Goal: Task Accomplishment & Management: Manage account settings

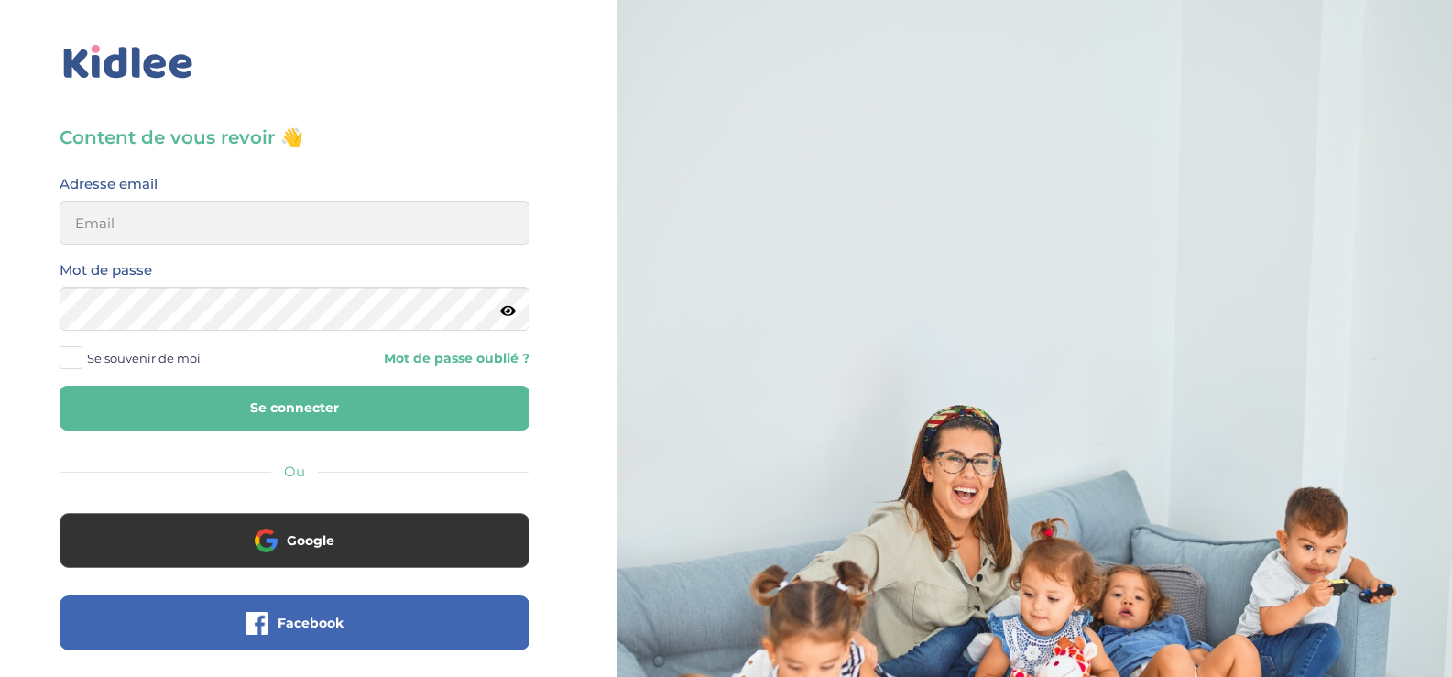
click at [157, 356] on span "Se souvenir de moi" at bounding box center [144, 358] width 114 height 24
click at [0, 0] on input "Se souvenir de moi" at bounding box center [0, 0] width 0 height 0
click at [177, 213] on input "email" at bounding box center [295, 223] width 470 height 44
type input "valerie.tribout@gmail.com"
click at [60, 386] on button "Se connecter" at bounding box center [295, 408] width 470 height 45
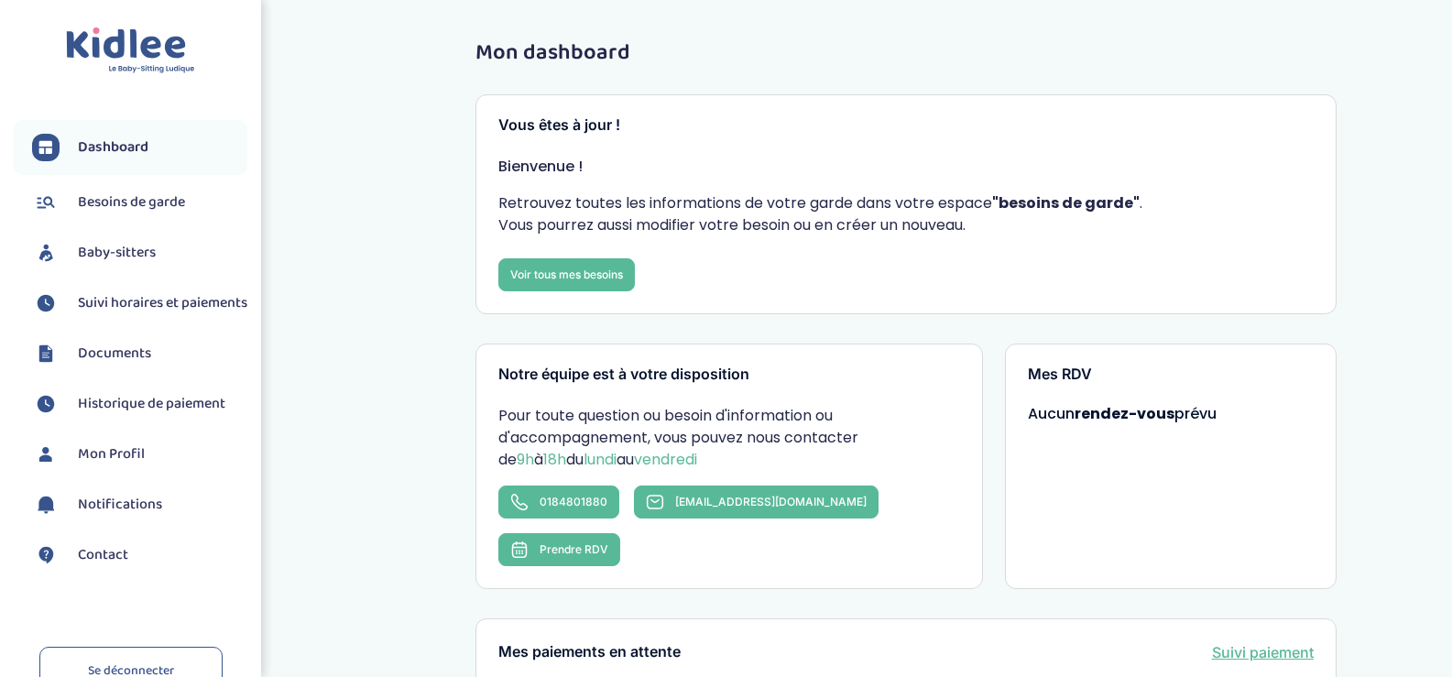
click at [177, 213] on link "Besoins de garde" at bounding box center [139, 202] width 215 height 27
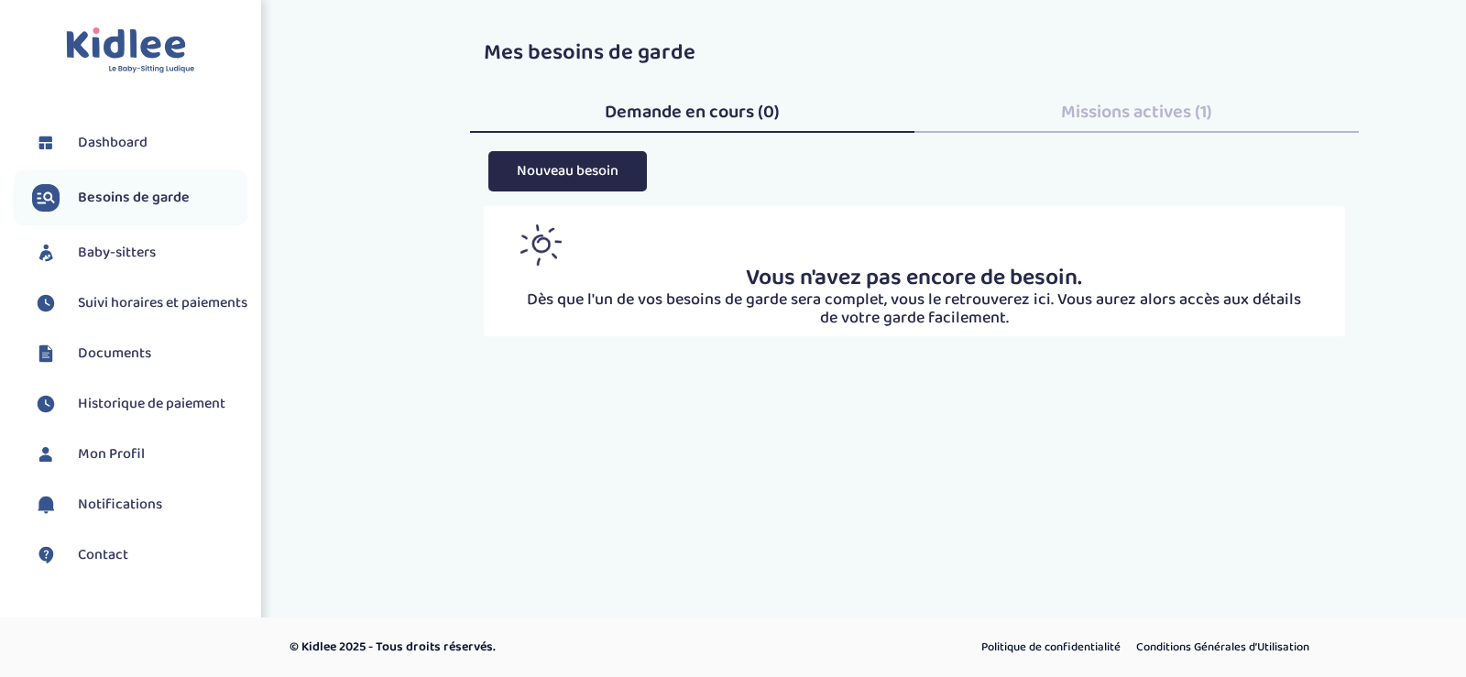
click at [154, 245] on span "Baby-sitters" at bounding box center [117, 253] width 78 height 22
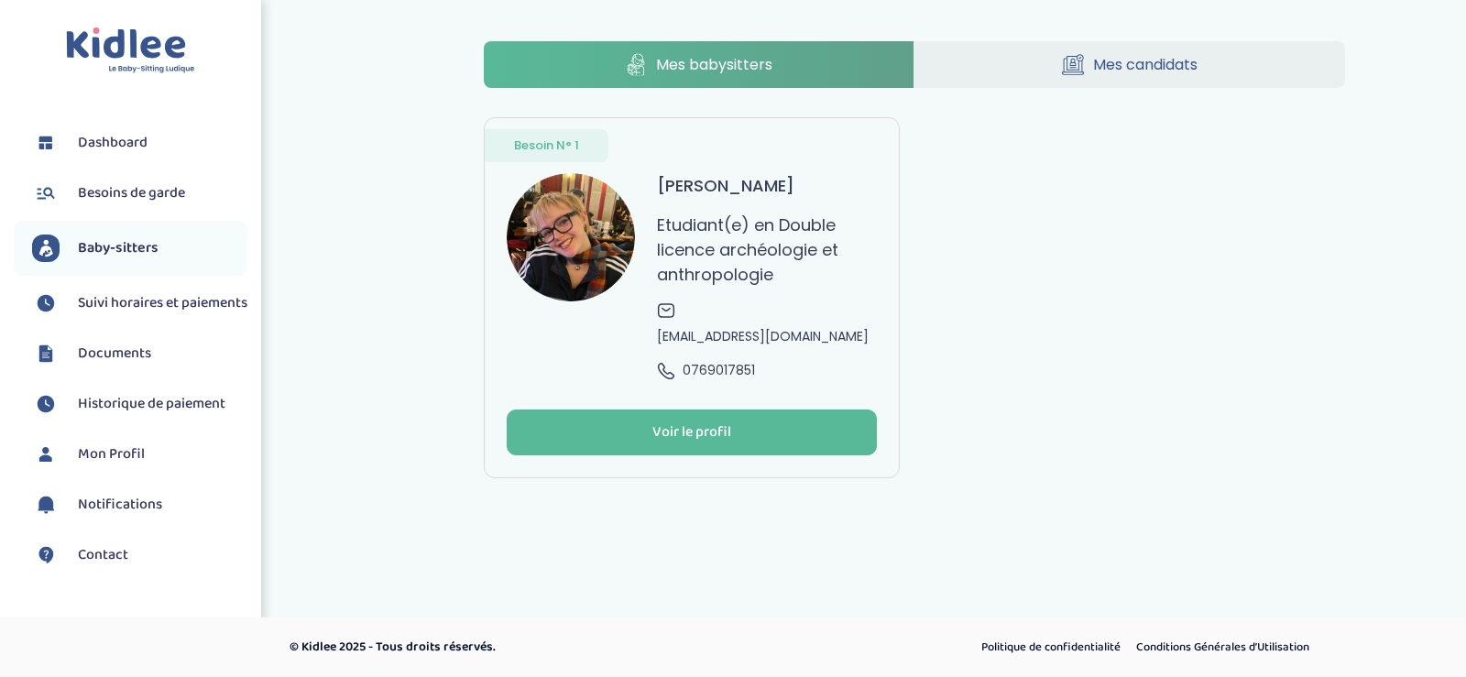
click at [132, 300] on span "Suivi horaires et paiements" at bounding box center [162, 303] width 169 height 22
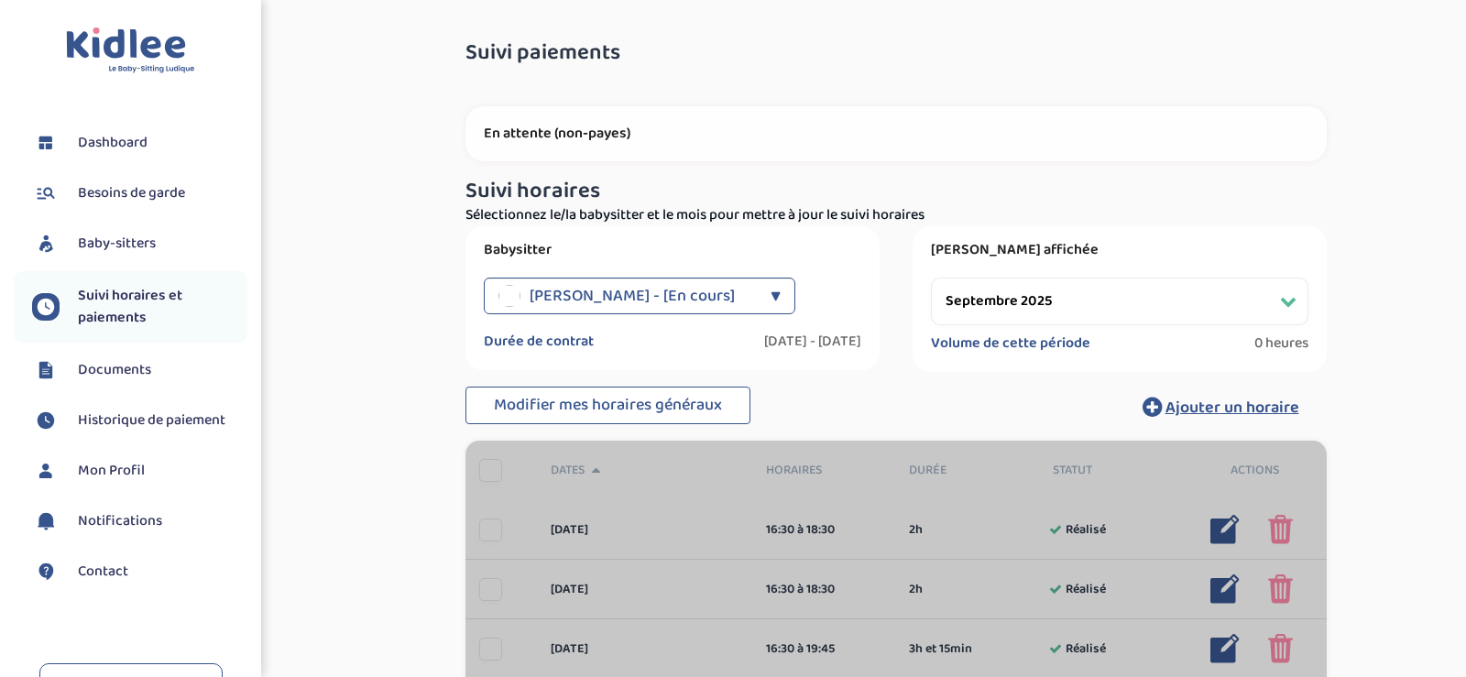
select select "septembre 2025"
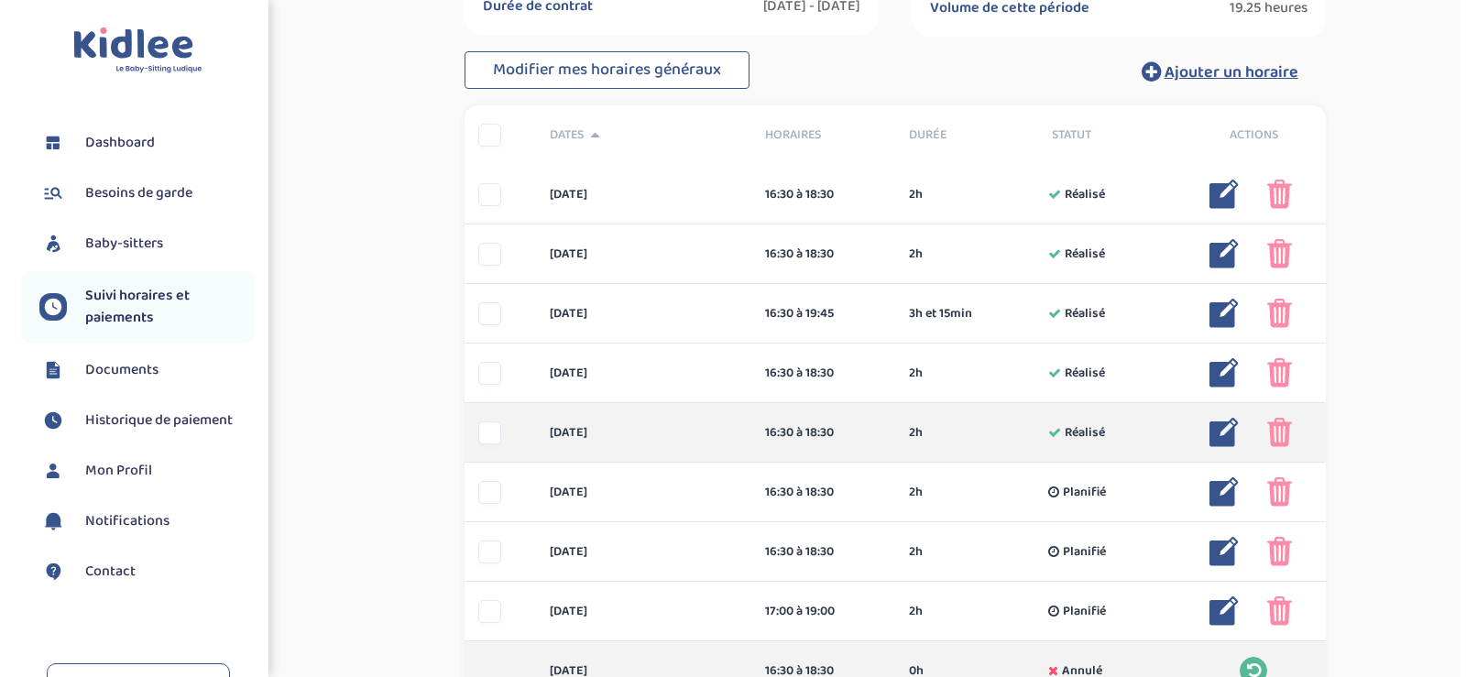
scroll to position [458, 0]
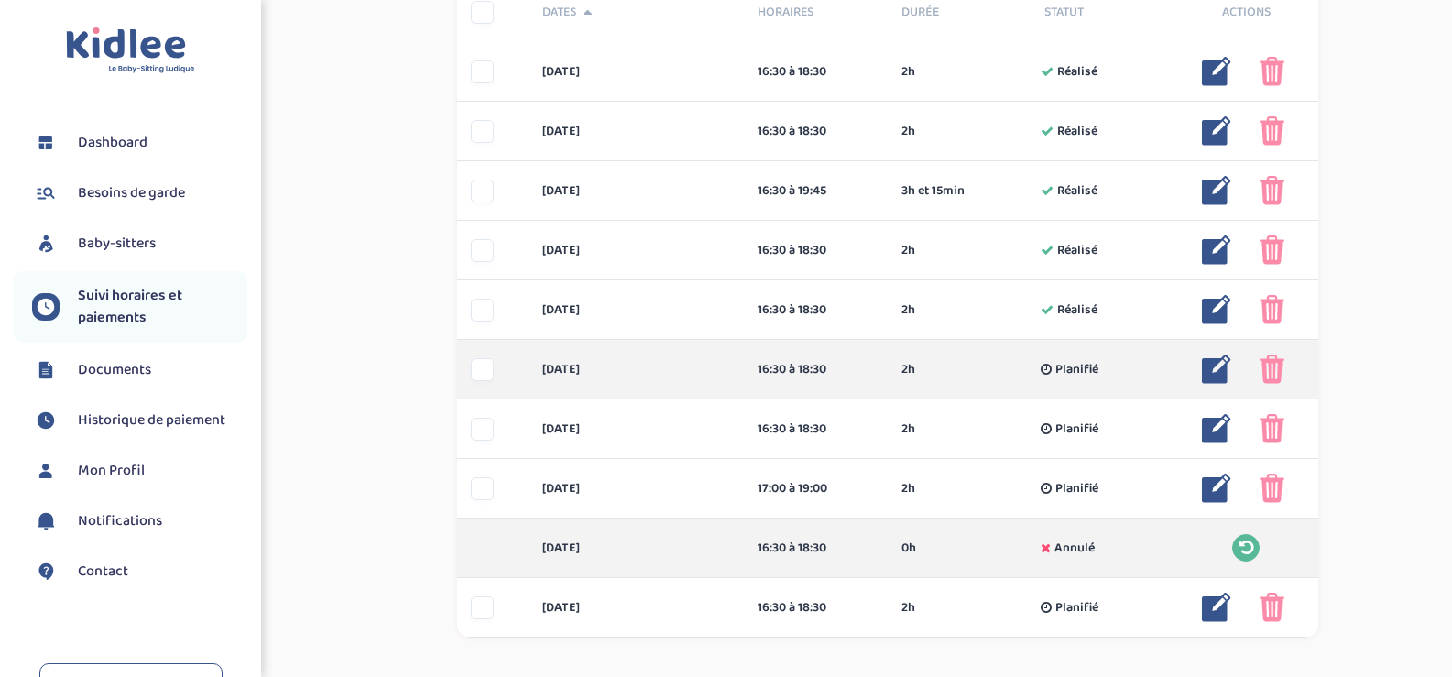
click at [1215, 370] on img at bounding box center [1216, 369] width 29 height 29
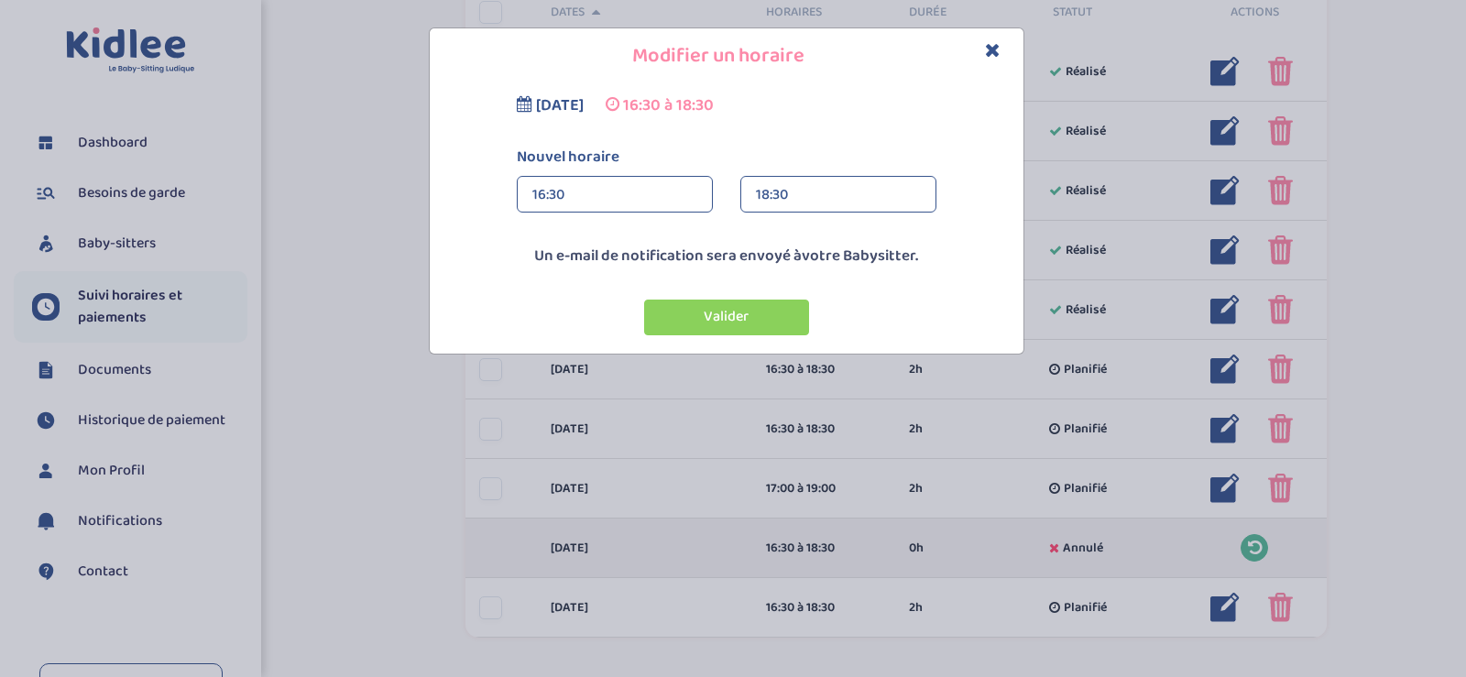
click at [764, 195] on div "18:30" at bounding box center [838, 195] width 165 height 37
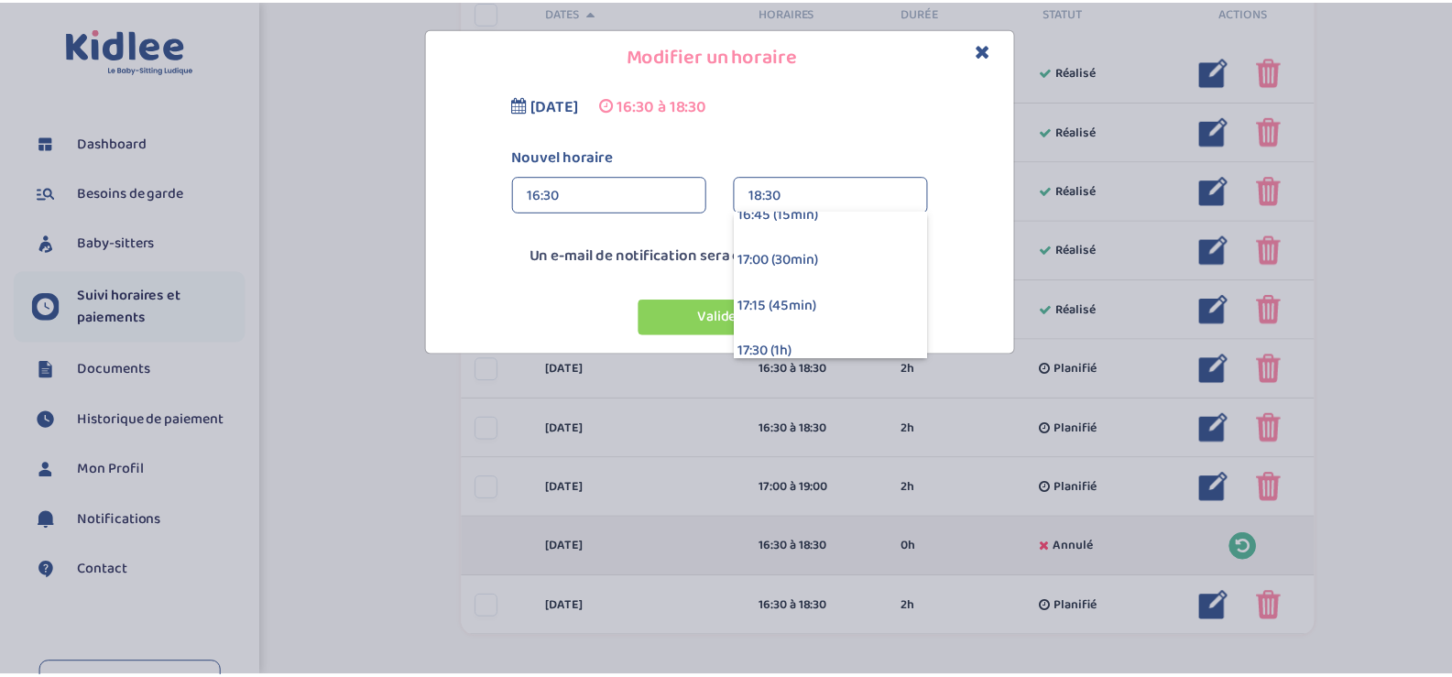
scroll to position [37, 0]
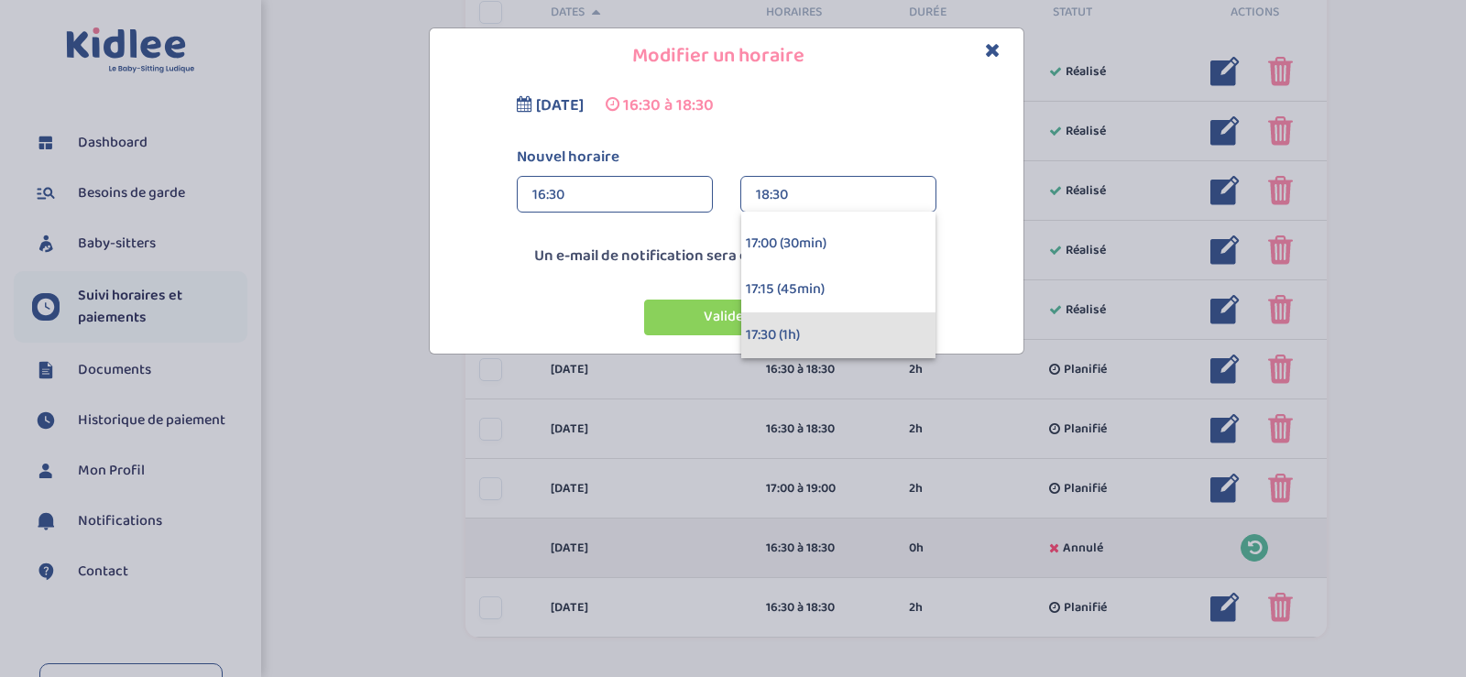
click at [856, 335] on div "17:30 (1h)" at bounding box center [838, 335] width 194 height 46
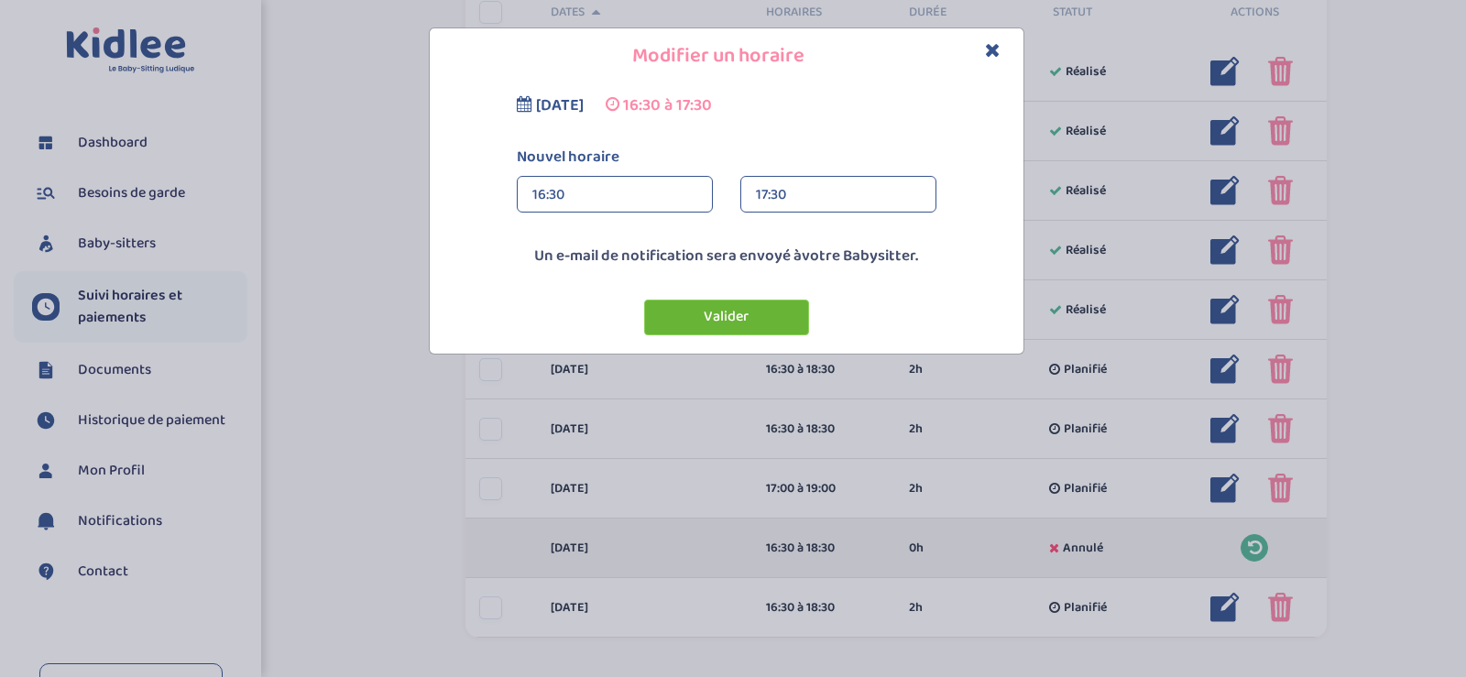
click at [791, 326] on button "Valider" at bounding box center [726, 318] width 165 height 36
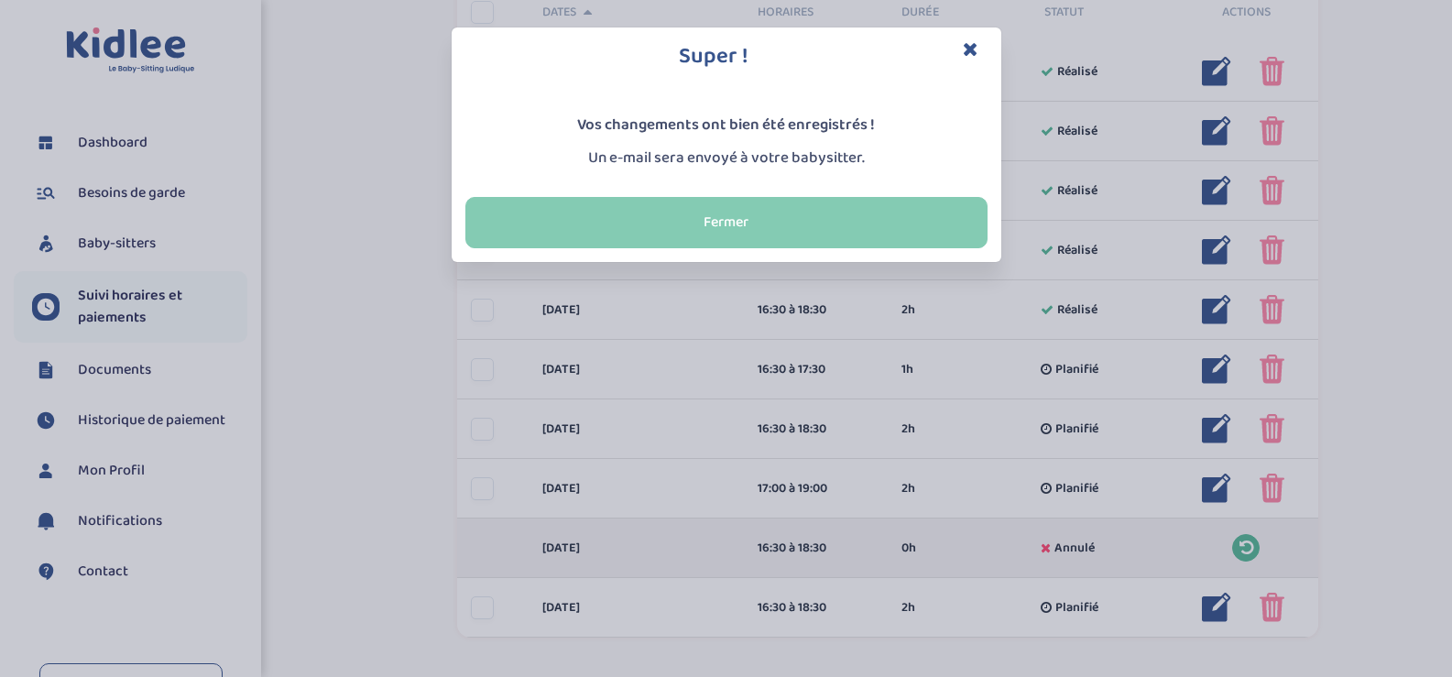
click at [783, 200] on button "Fermer" at bounding box center [726, 222] width 522 height 51
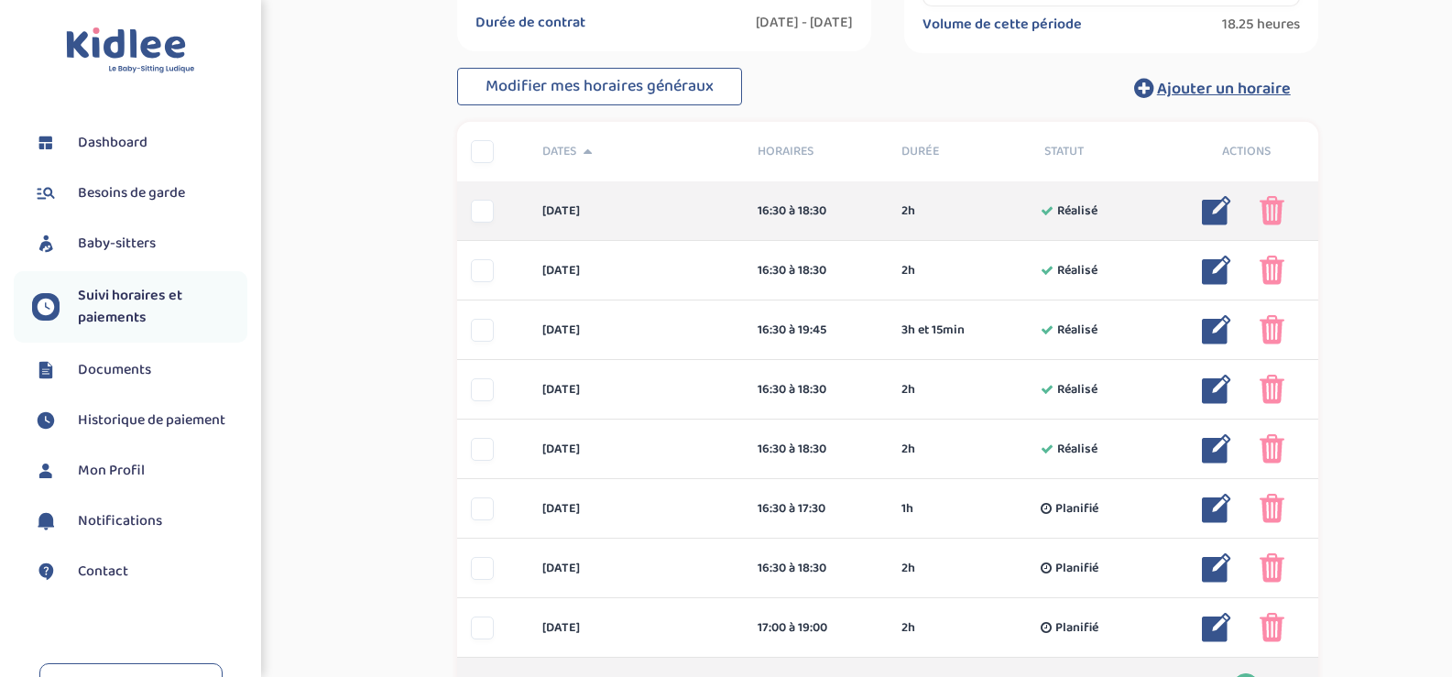
scroll to position [550, 0]
